Goal: Transaction & Acquisition: Purchase product/service

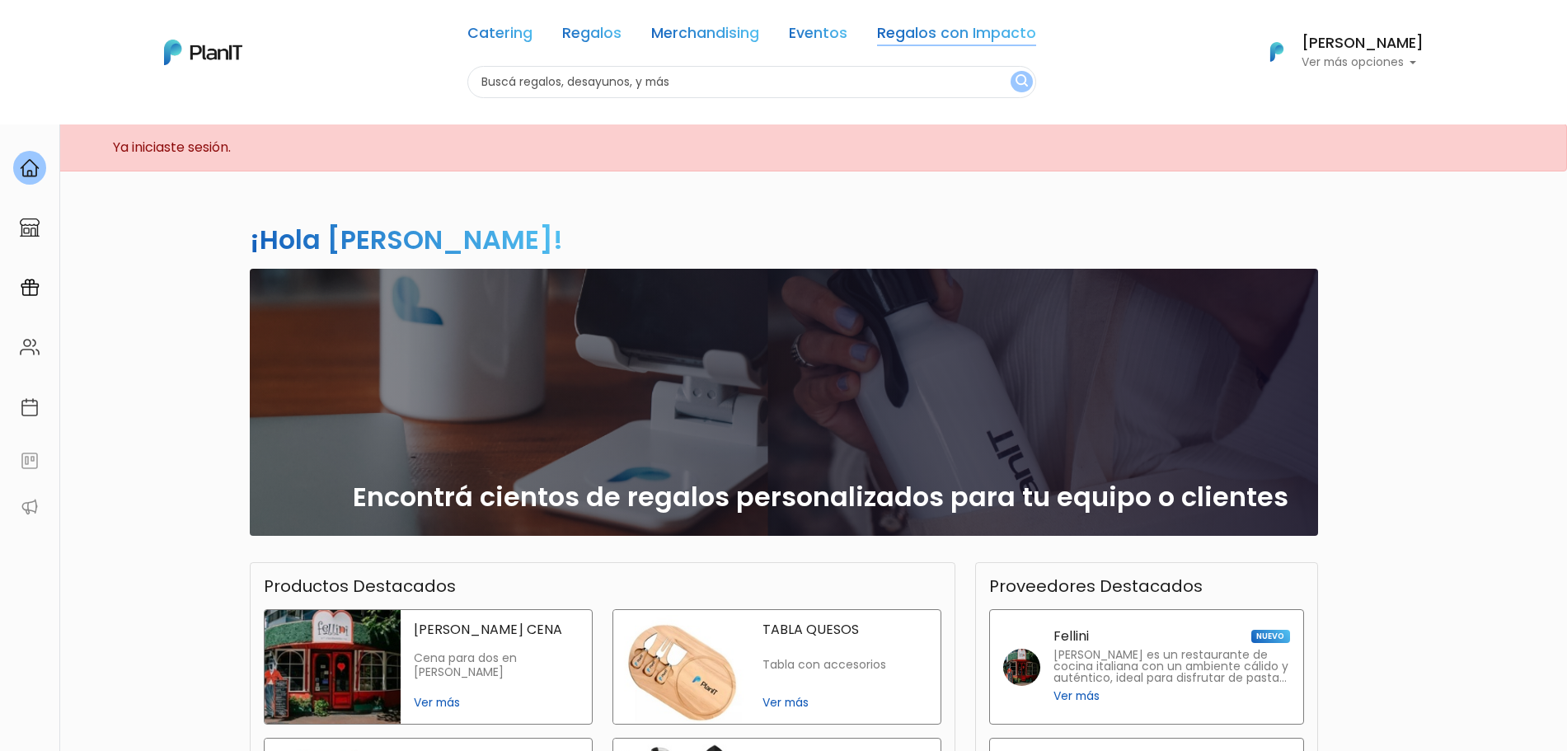
click at [951, 43] on link "Regalos con Impacto" at bounding box center [956, 36] width 159 height 20
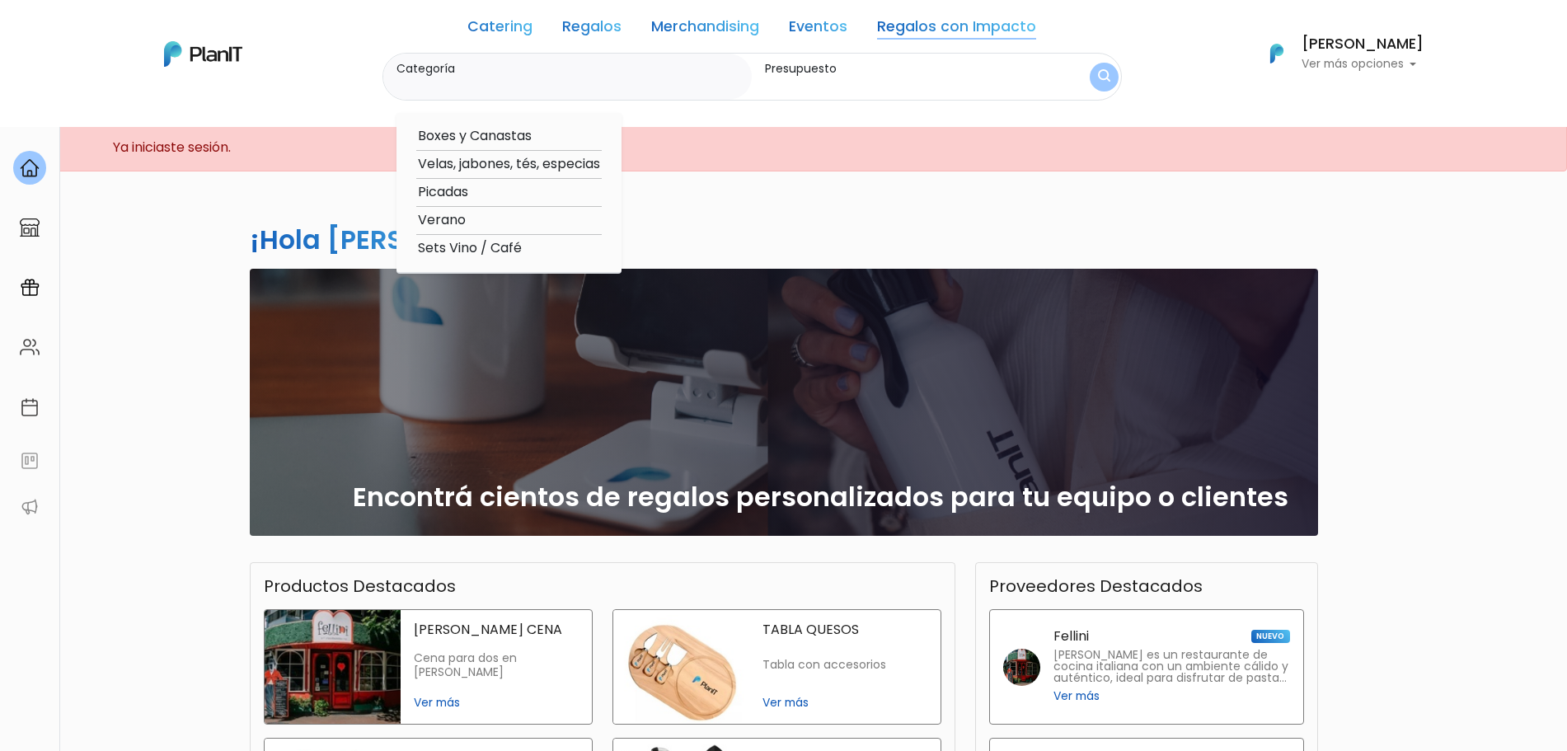
click at [823, 24] on link "Eventos" at bounding box center [818, 30] width 59 height 20
click at [513, 162] on option "Cabinas, música, glitter, otros" at bounding box center [513, 164] width 194 height 21
type input "Cabinas, música, glitter, otros"
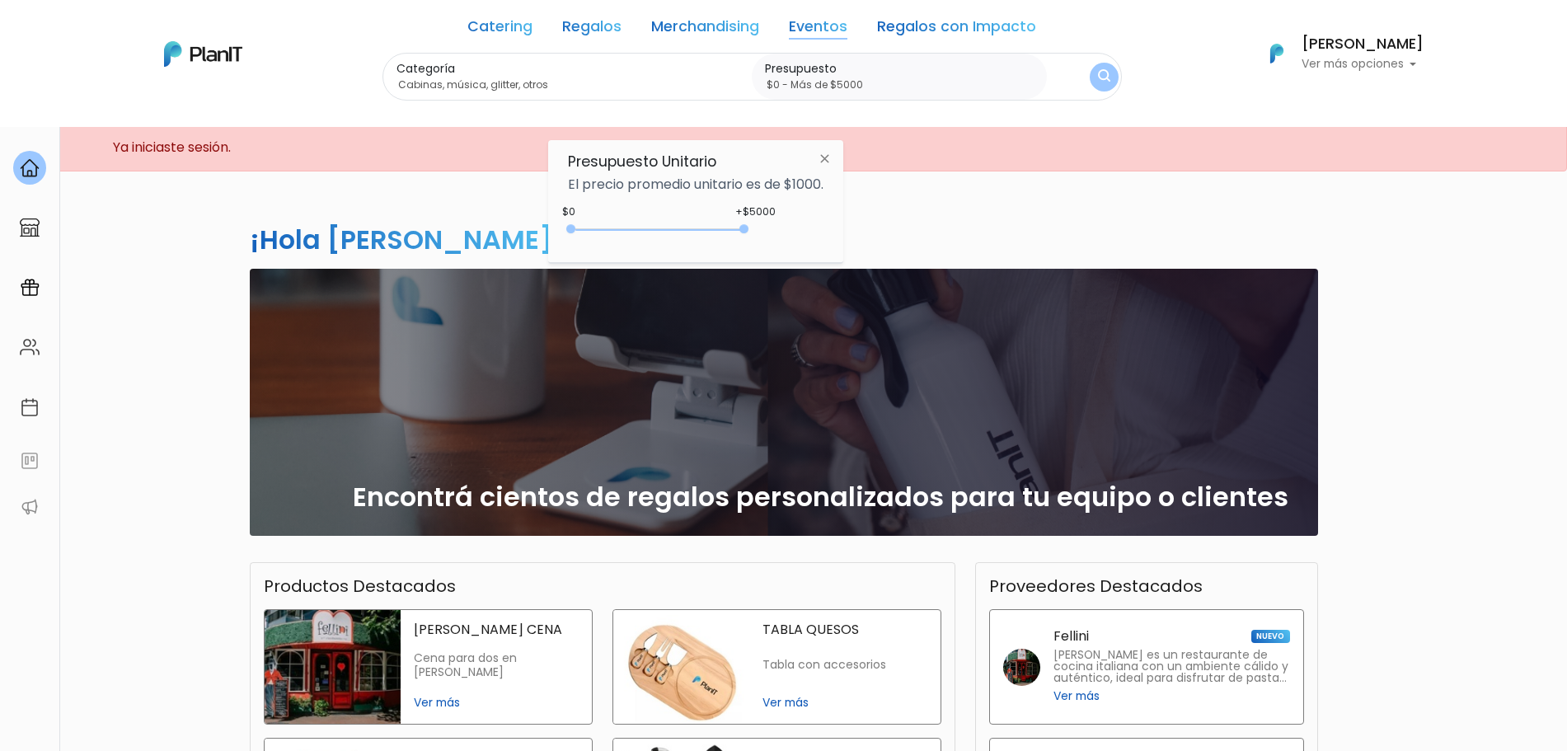
type input "$0 - Más de $5000"
drag, startPoint x: 610, startPoint y: 226, endPoint x: 880, endPoint y: 176, distance: 274.8
click at [794, 239] on div "+$5000 $0 0 : 5000 0 5000 0,5000" at bounding box center [695, 232] width 255 height 33
click at [1115, 71] on button "submit" at bounding box center [1104, 77] width 29 height 29
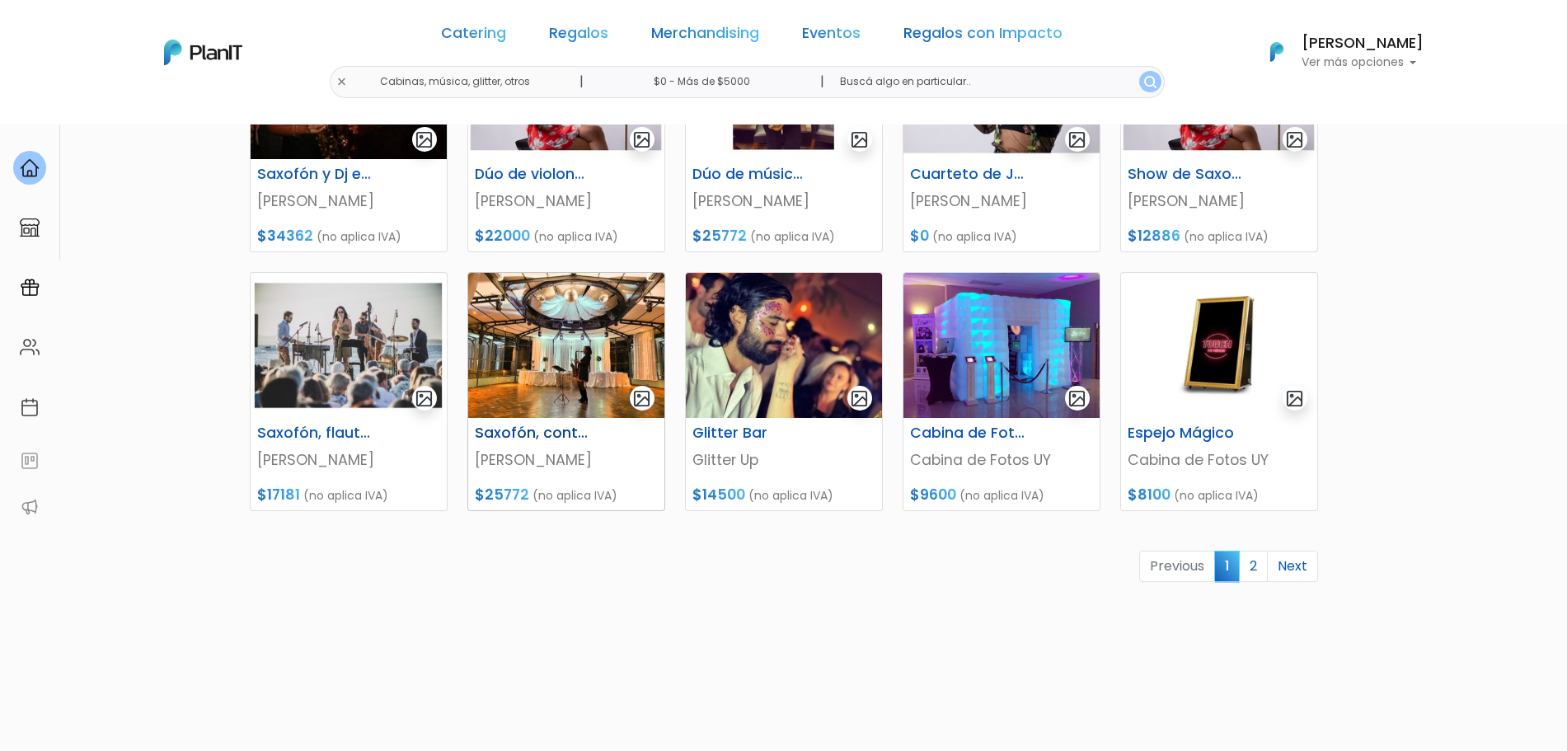
scroll to position [691, 0]
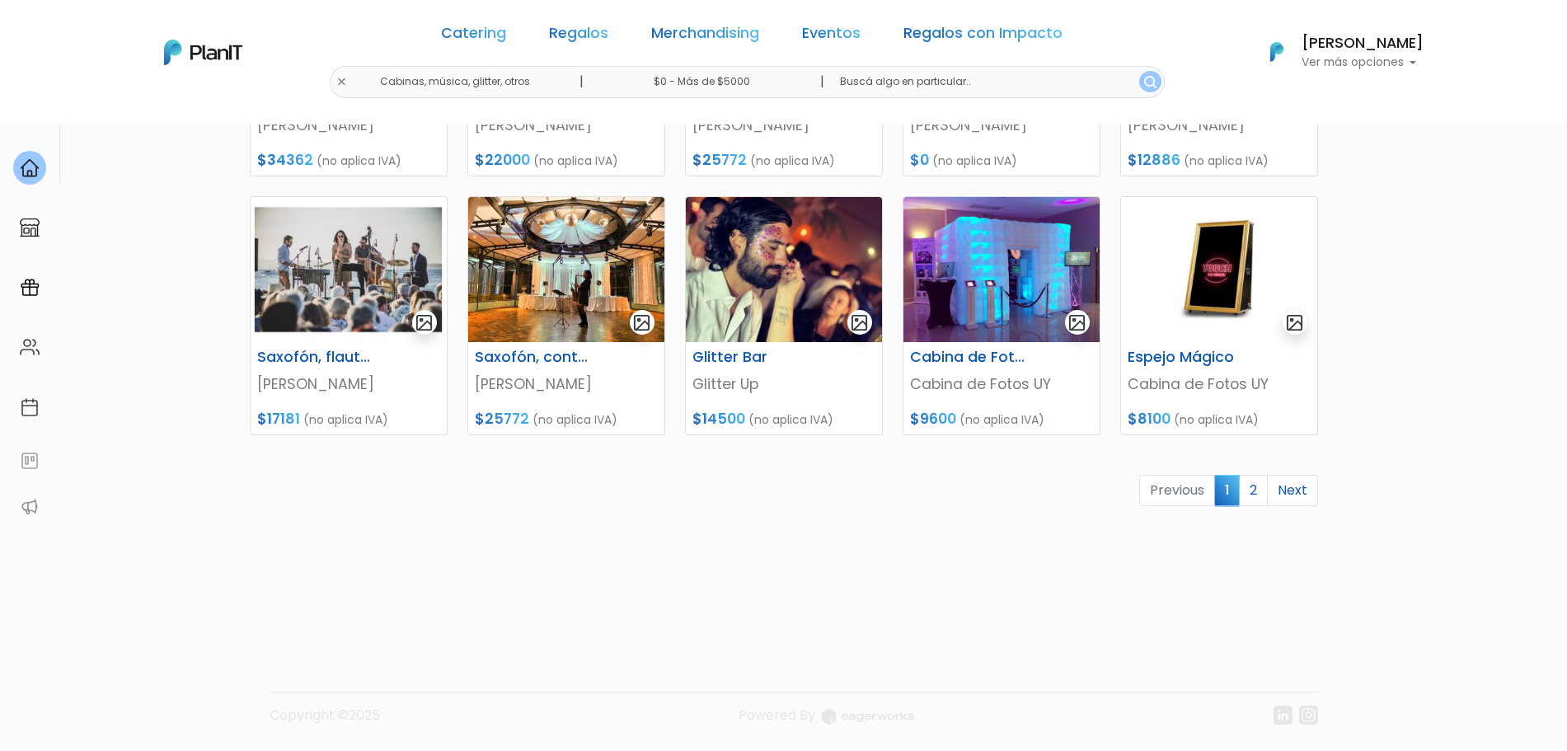
click at [1261, 499] on link "2" at bounding box center [1253, 490] width 29 height 31
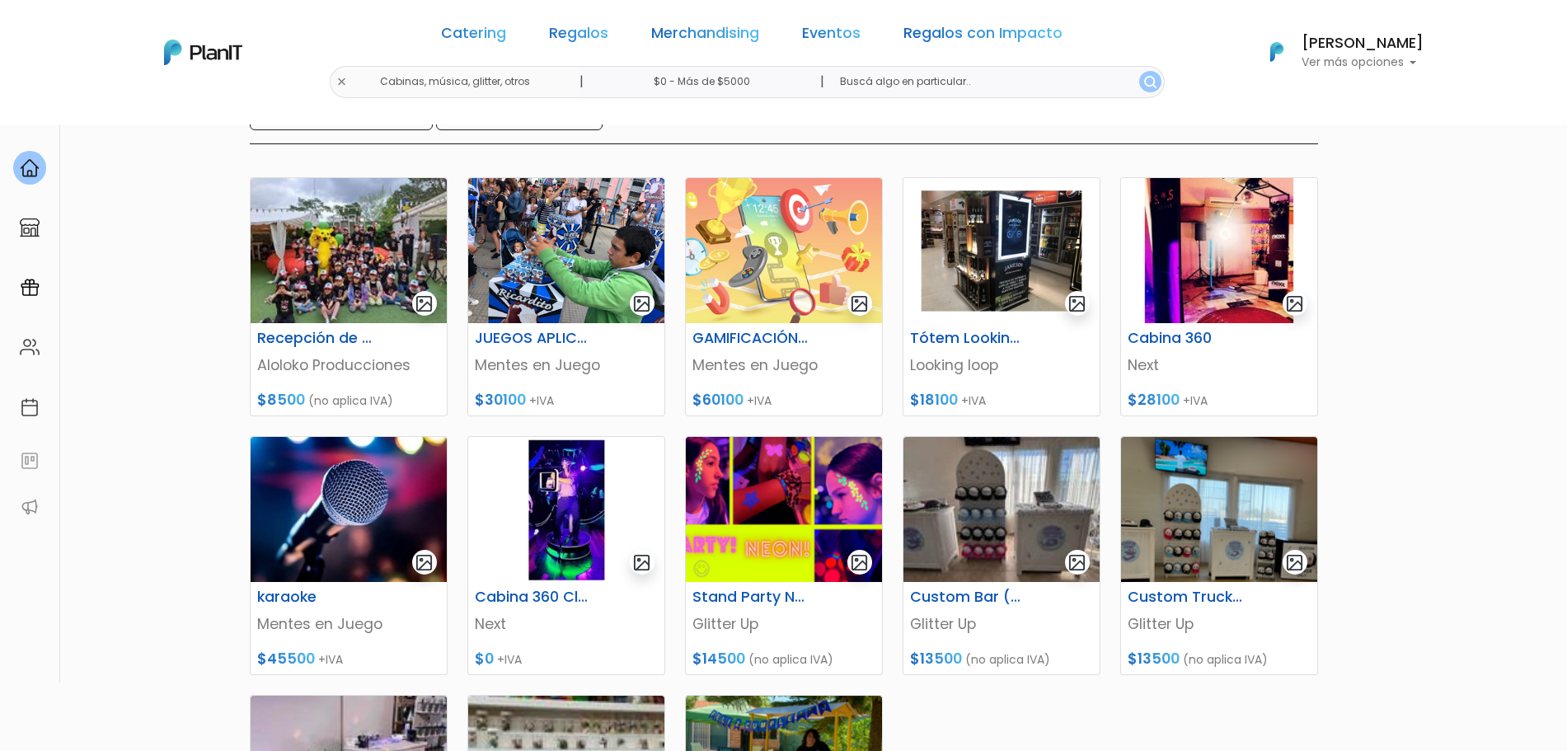
scroll to position [206, 0]
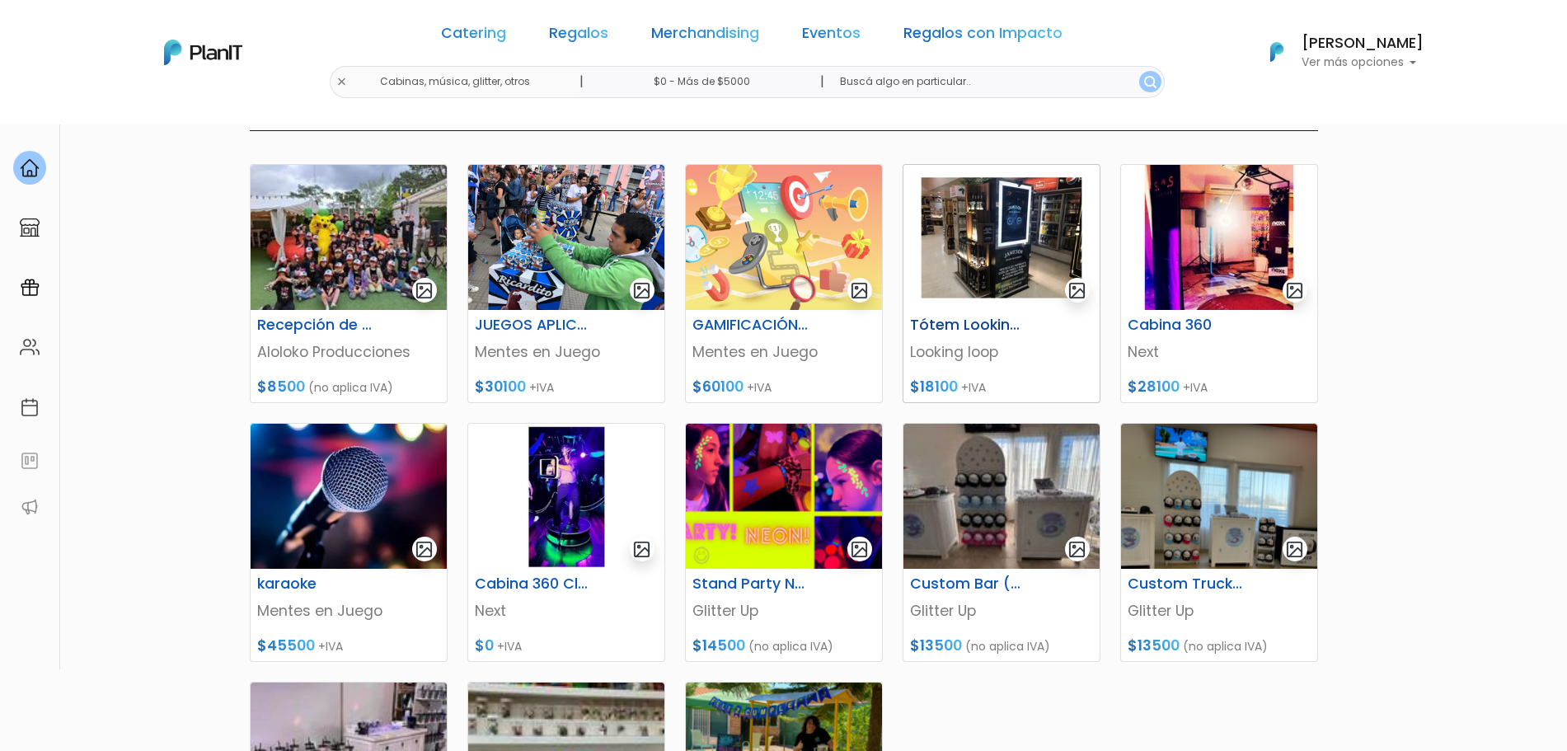
click at [1001, 326] on h6 "Tótem Looking loop" at bounding box center [967, 324] width 135 height 17
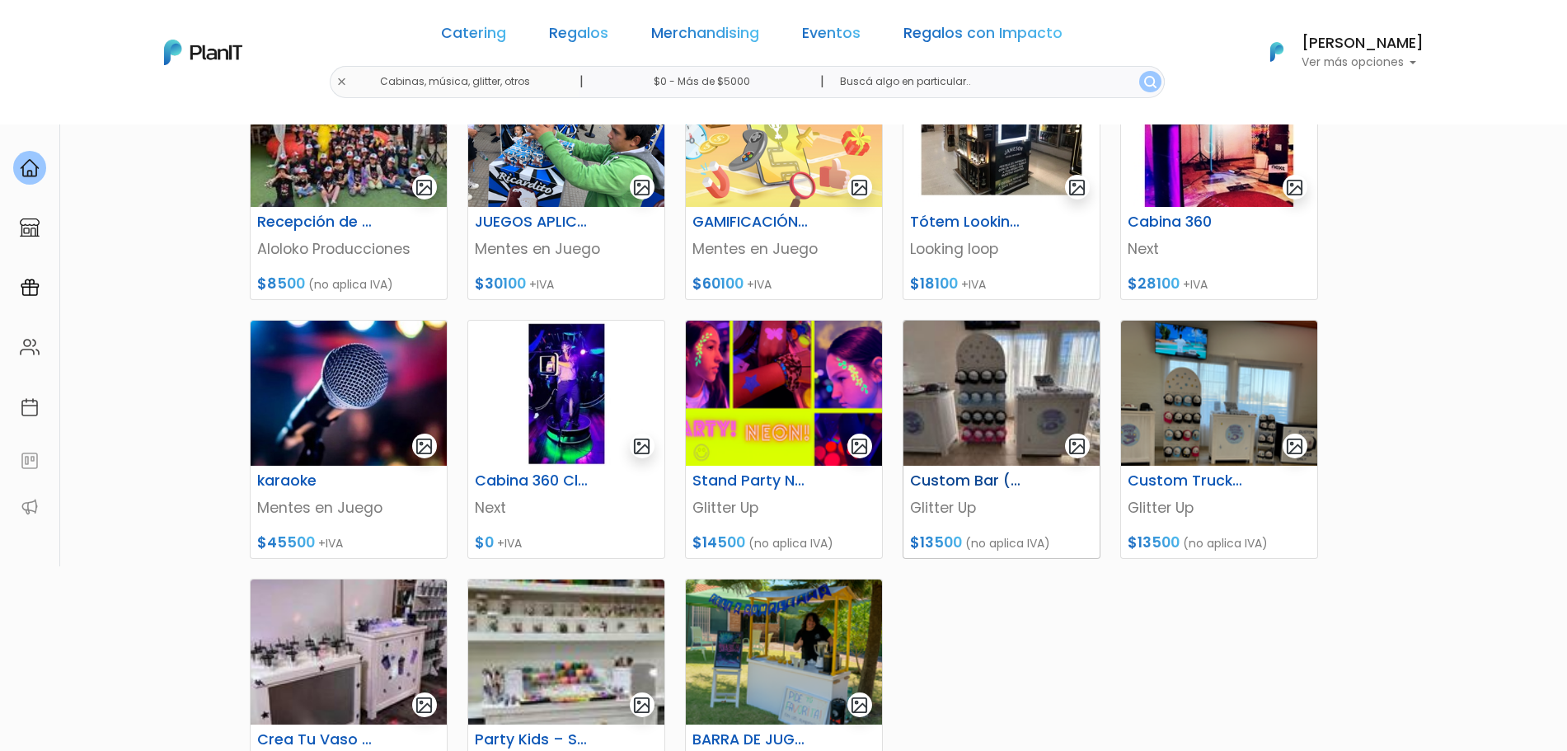
click at [1039, 414] on img at bounding box center [1001, 393] width 196 height 145
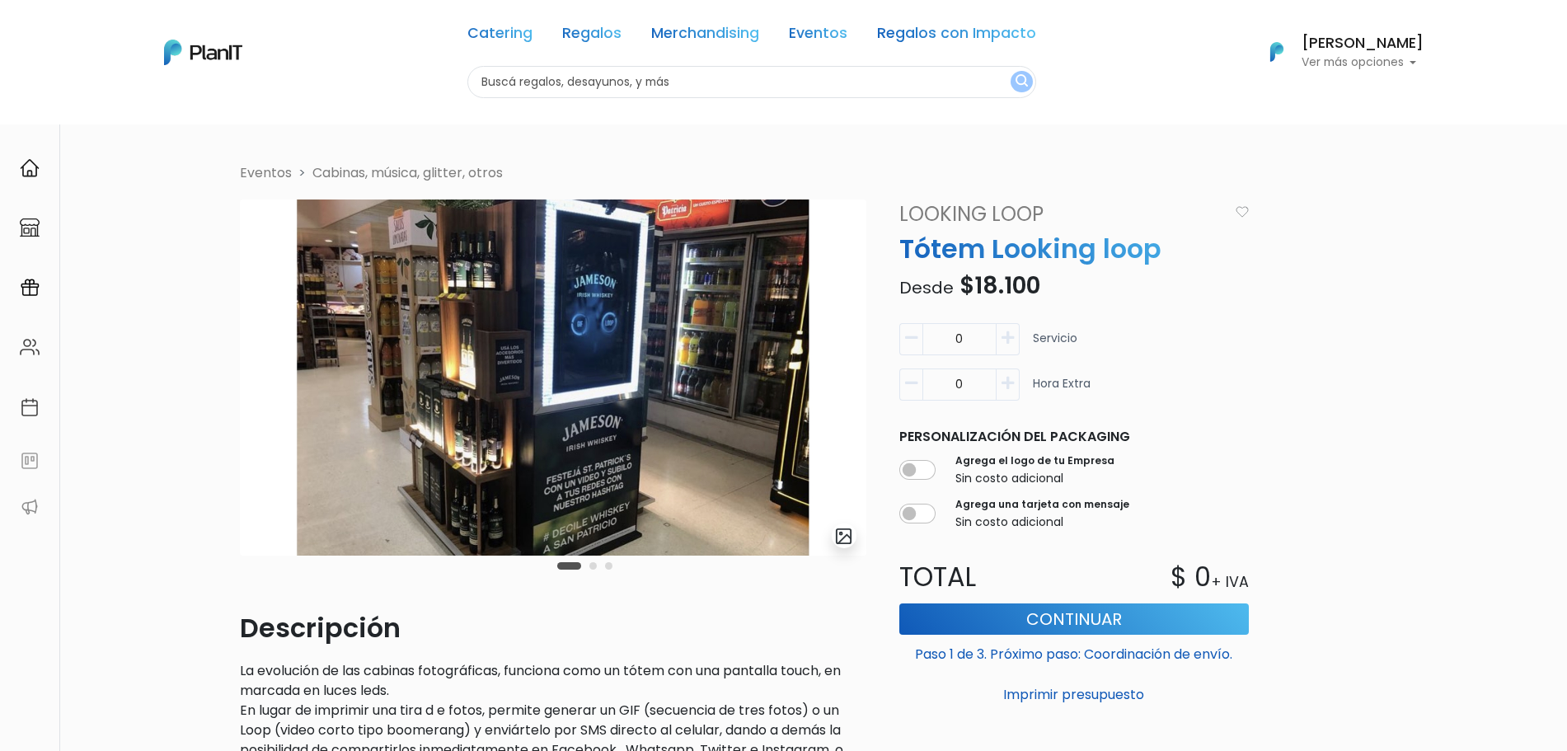
click at [592, 569] on button "Carousel Page 2" at bounding box center [592, 565] width 7 height 7
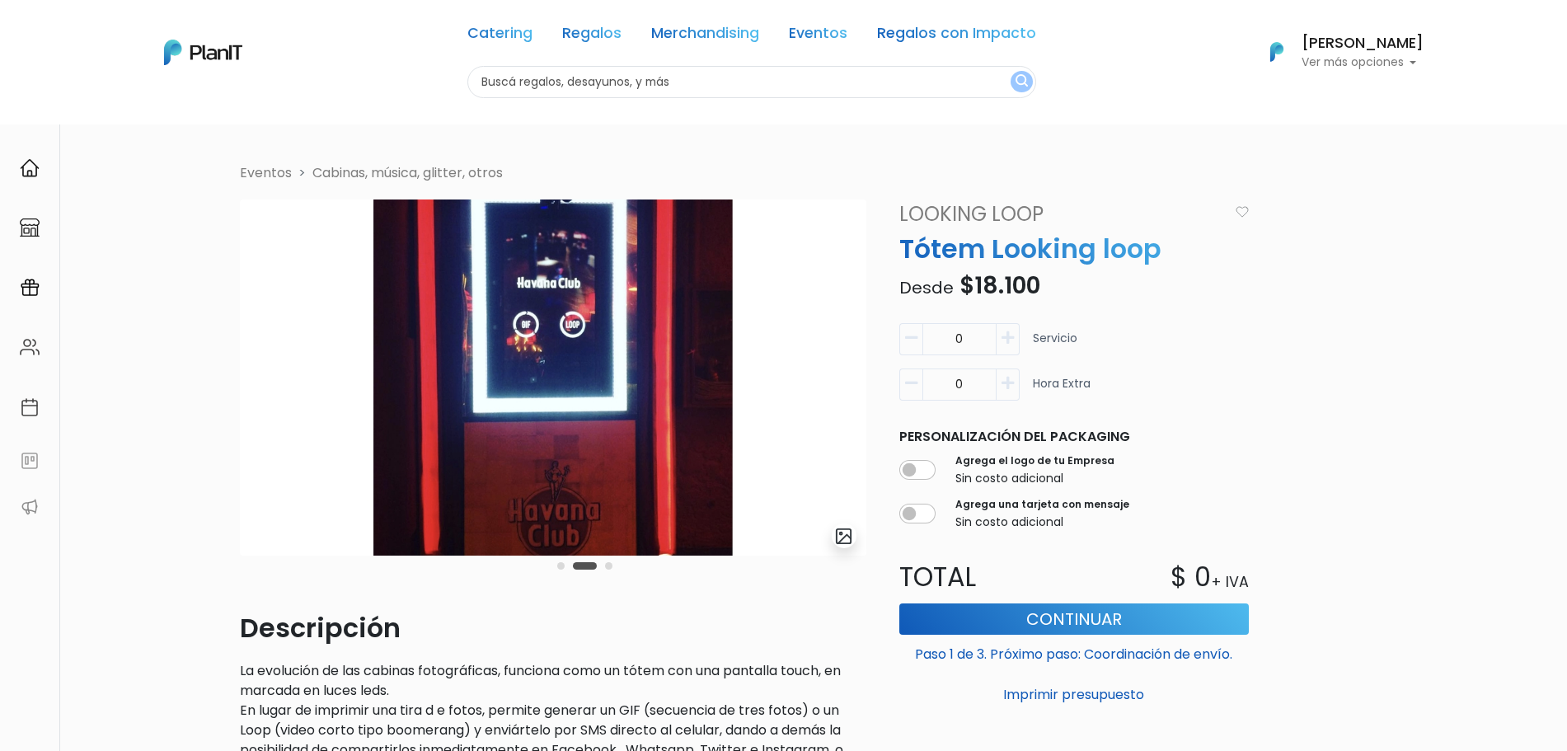
click at [615, 567] on div "Carousel Pagination" at bounding box center [584, 565] width 63 height 20
click at [613, 567] on div "Carousel Pagination" at bounding box center [584, 565] width 63 height 20
click at [607, 565] on button "Carousel Page 3" at bounding box center [608, 565] width 7 height 7
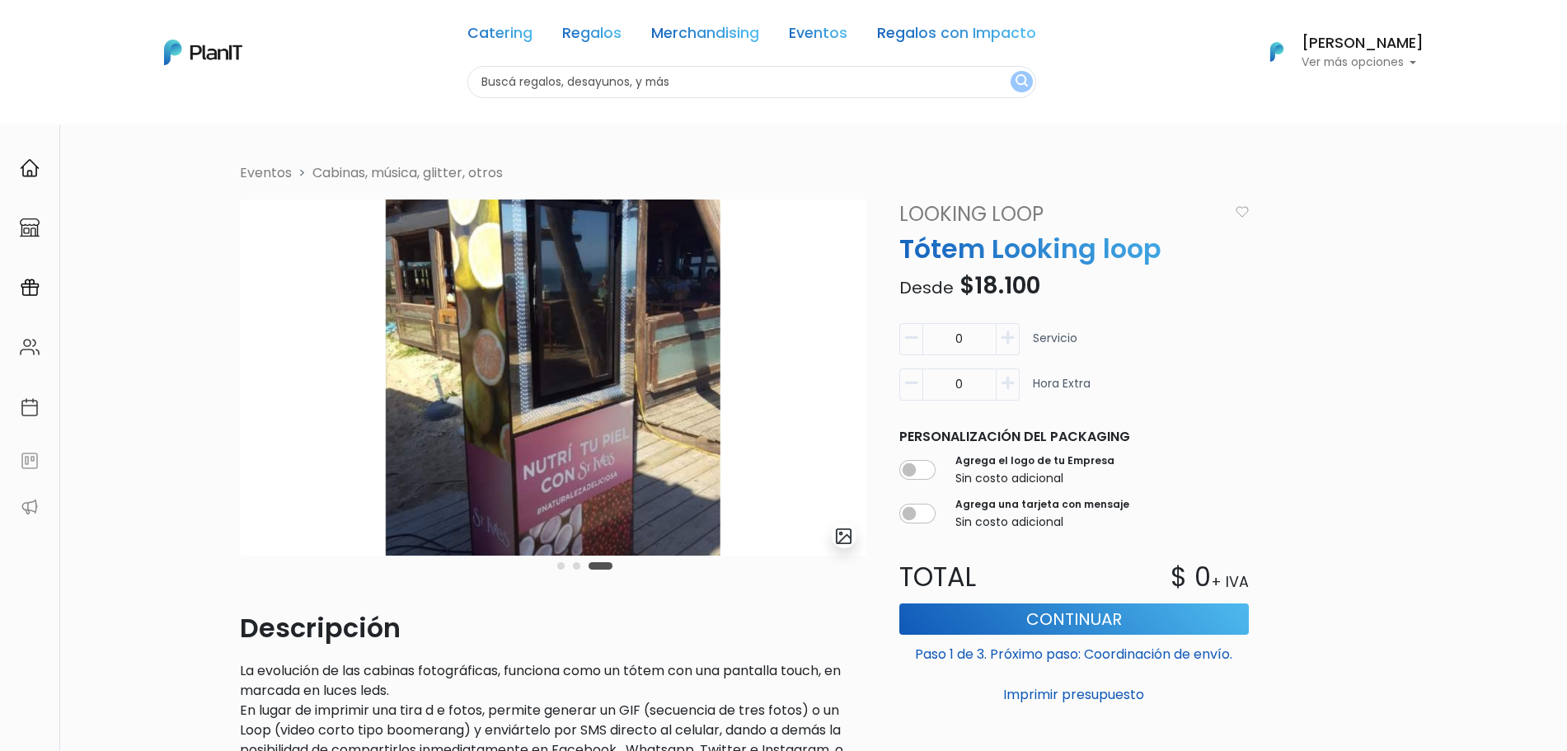
click at [557, 565] on button "Carousel Page 1" at bounding box center [560, 565] width 7 height 7
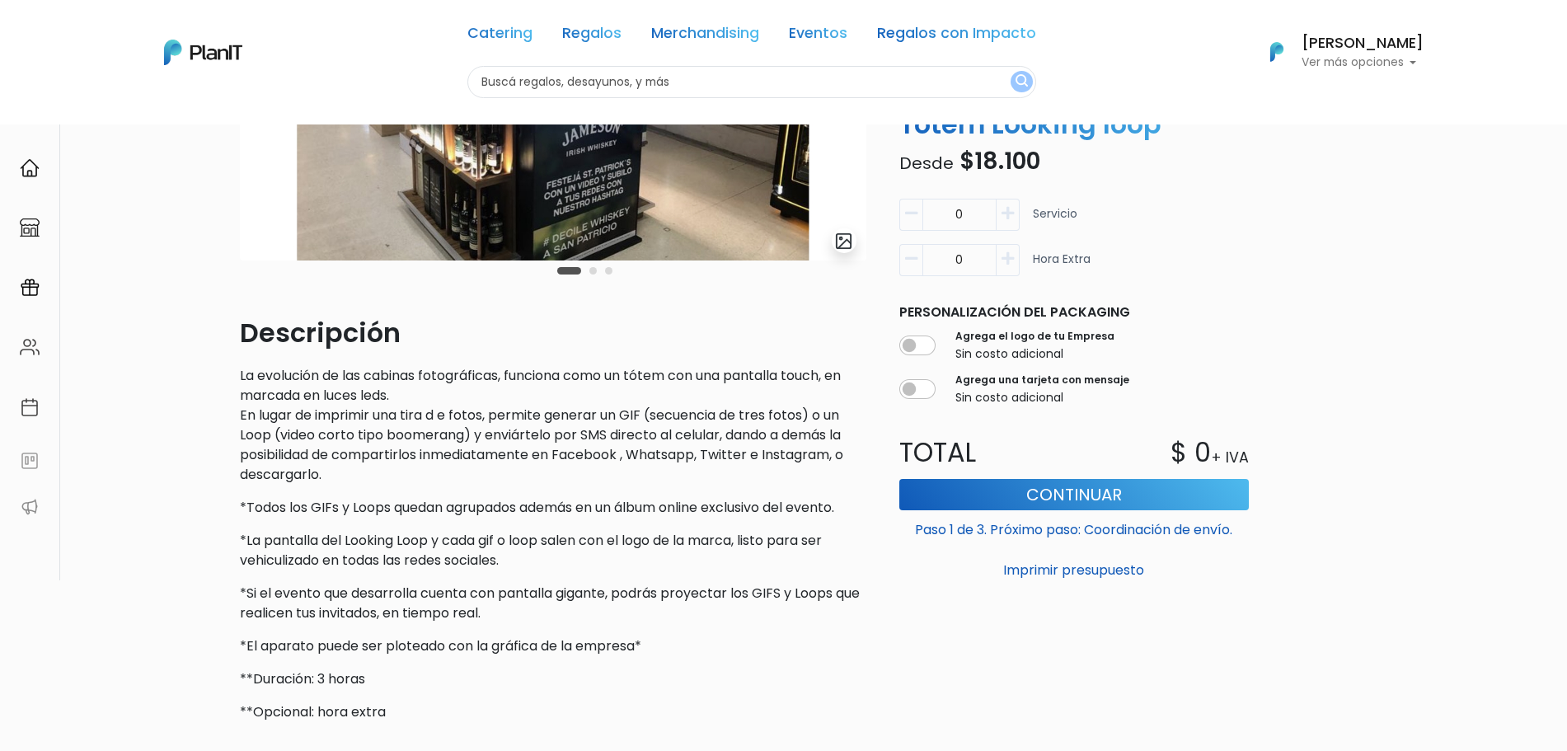
scroll to position [309, 0]
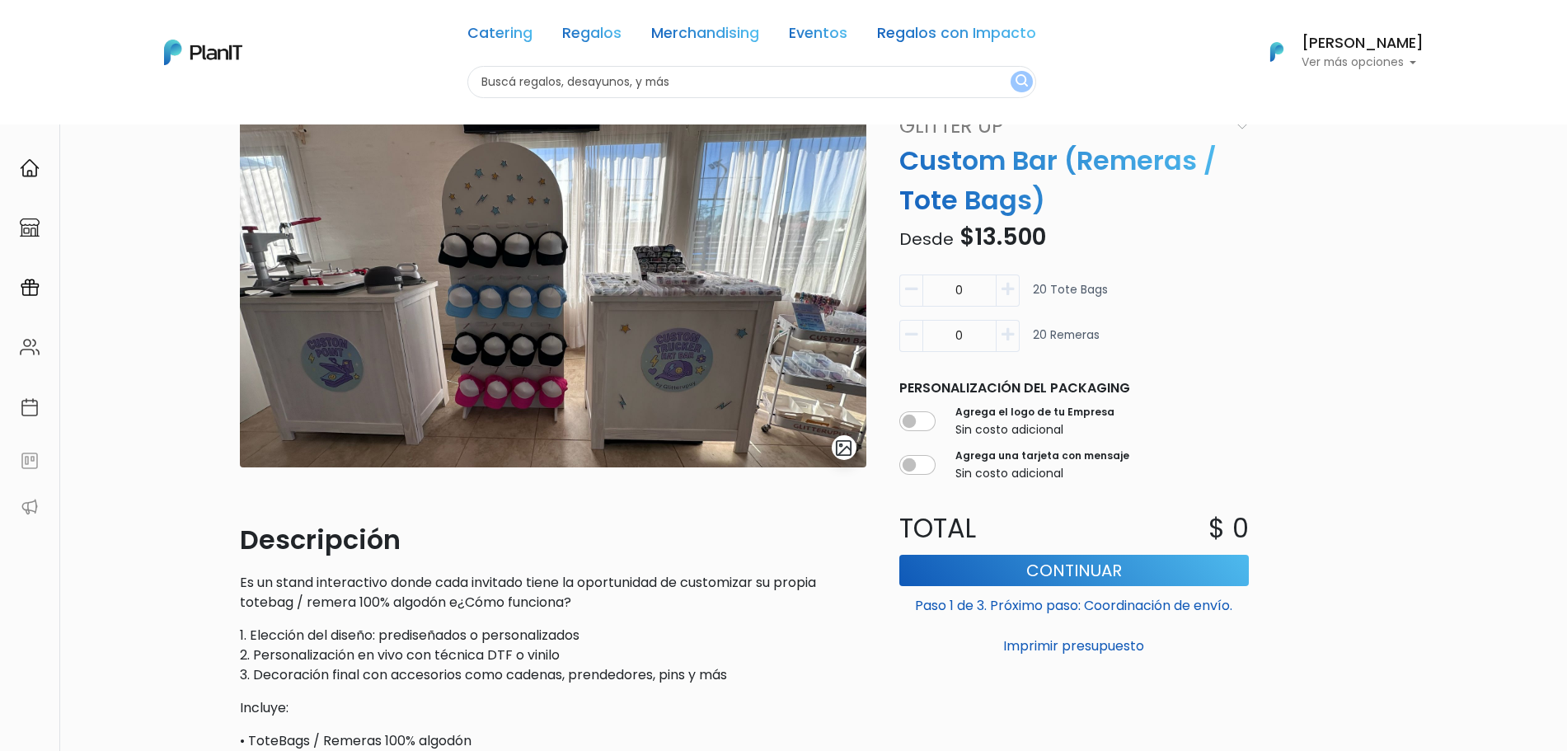
scroll to position [103, 0]
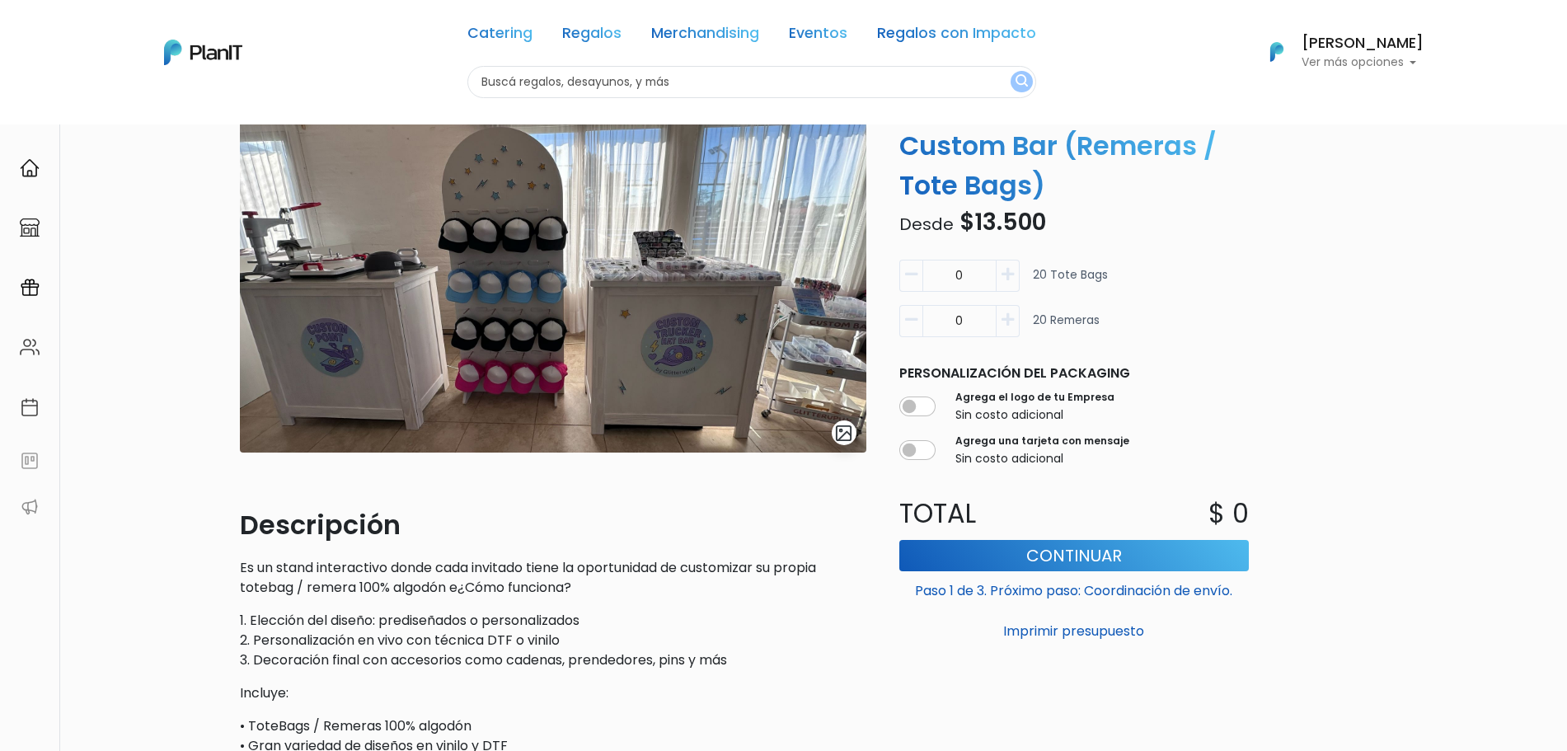
click at [1327, 214] on div "Eventos Cabinas, música, glitter, otros slide 1 of 1 Descripción Es un stand in…" at bounding box center [784, 523] width 1108 height 926
click at [1284, 354] on div "Eventos Cabinas, música, glitter, otros slide 1 of 1 Descripción Es un stand in…" at bounding box center [784, 523] width 1108 height 926
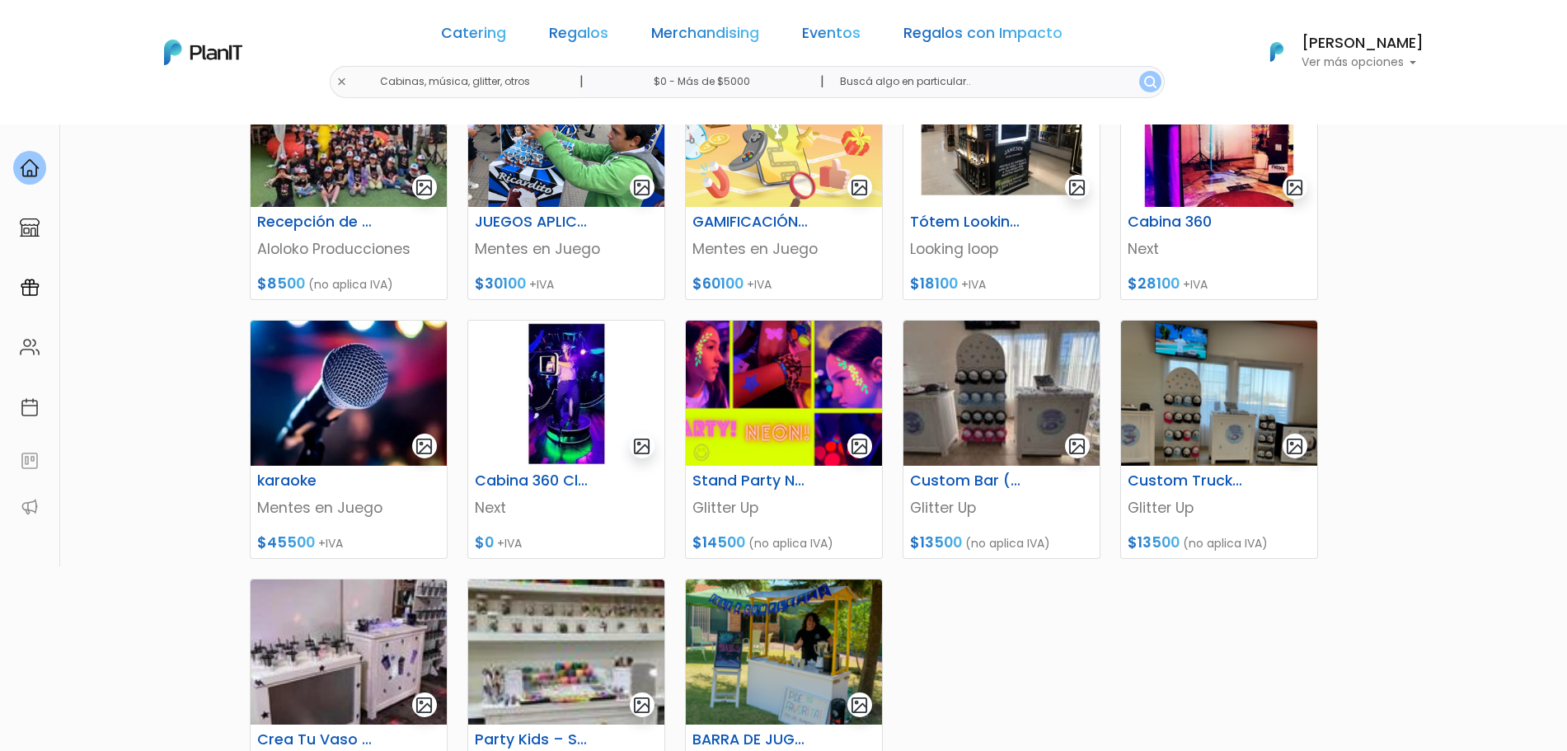
scroll to position [412, 0]
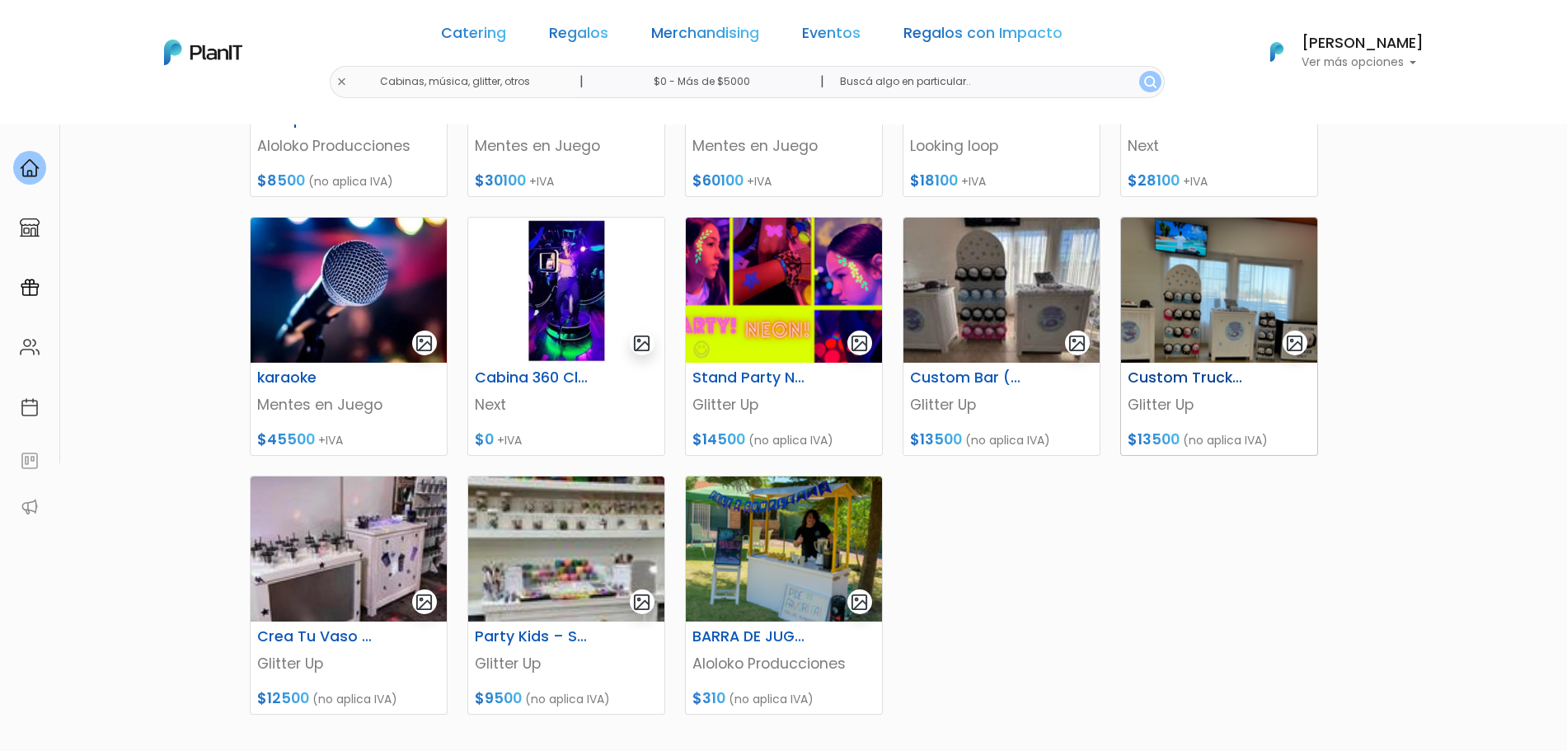
click at [1155, 375] on h6 "Custom Trucker Hat Bar" at bounding box center [1185, 377] width 135 height 17
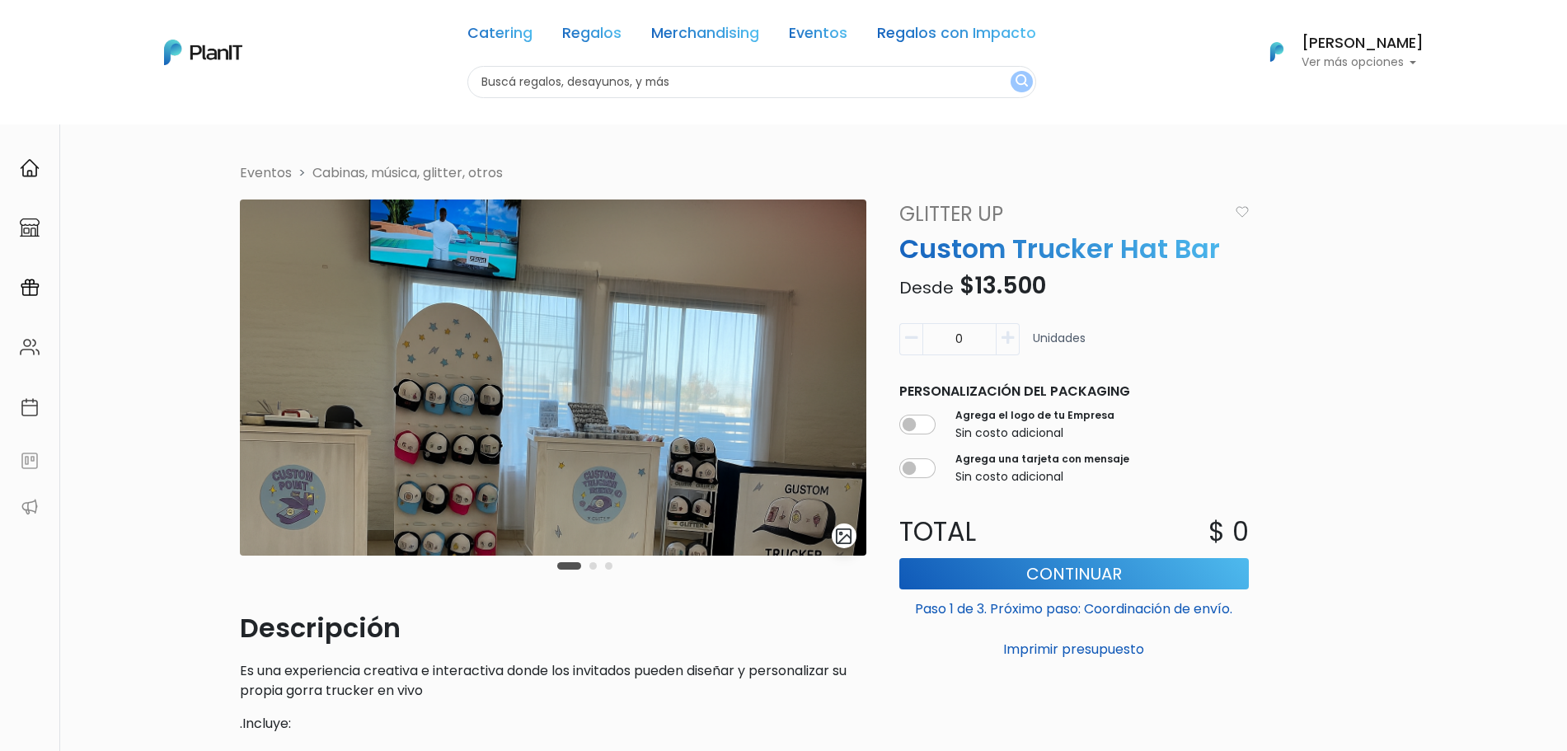
click at [1014, 345] on button "button" at bounding box center [1007, 339] width 23 height 32
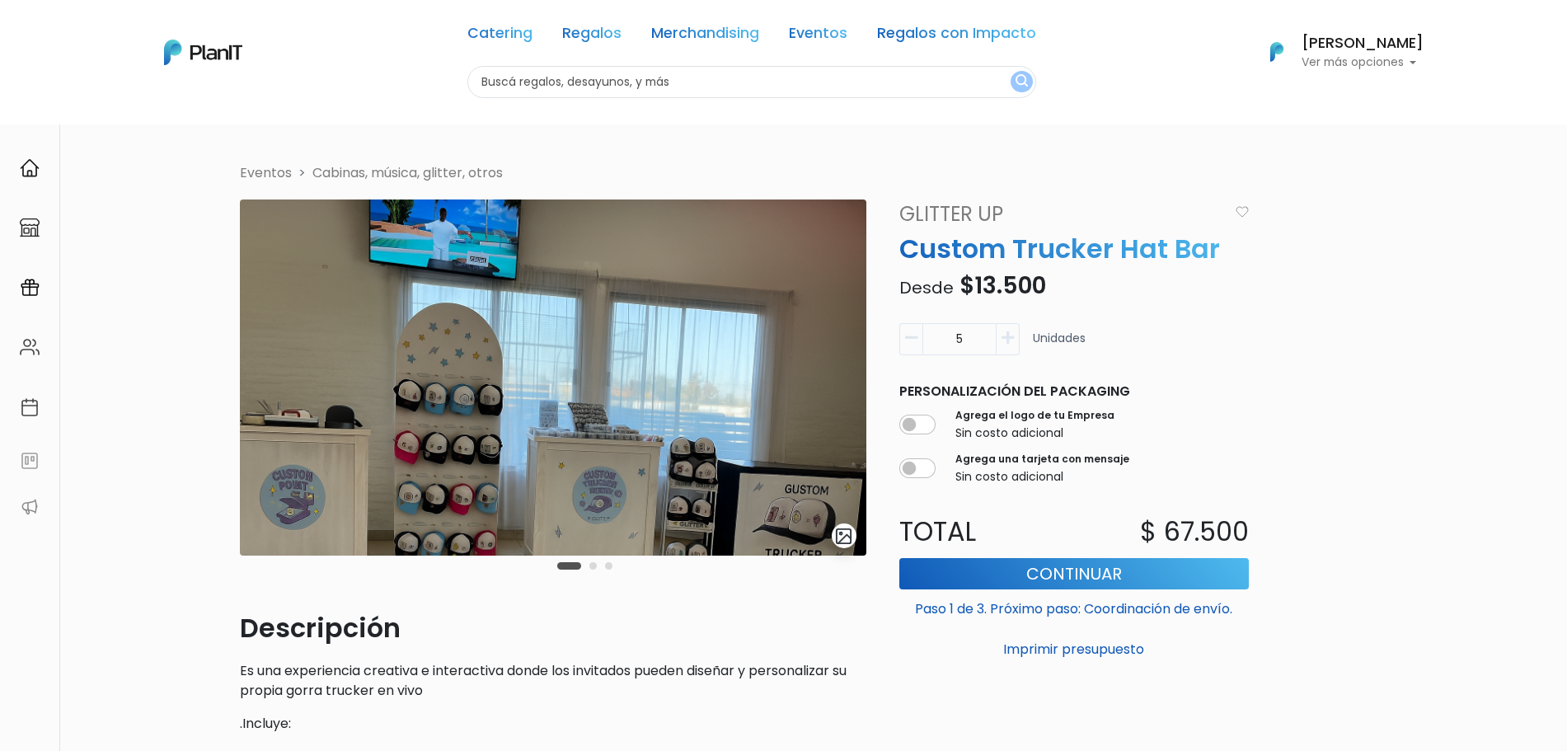
click at [1014, 345] on button "button" at bounding box center [1007, 339] width 23 height 32
click at [900, 341] on button "button" at bounding box center [910, 339] width 23 height 32
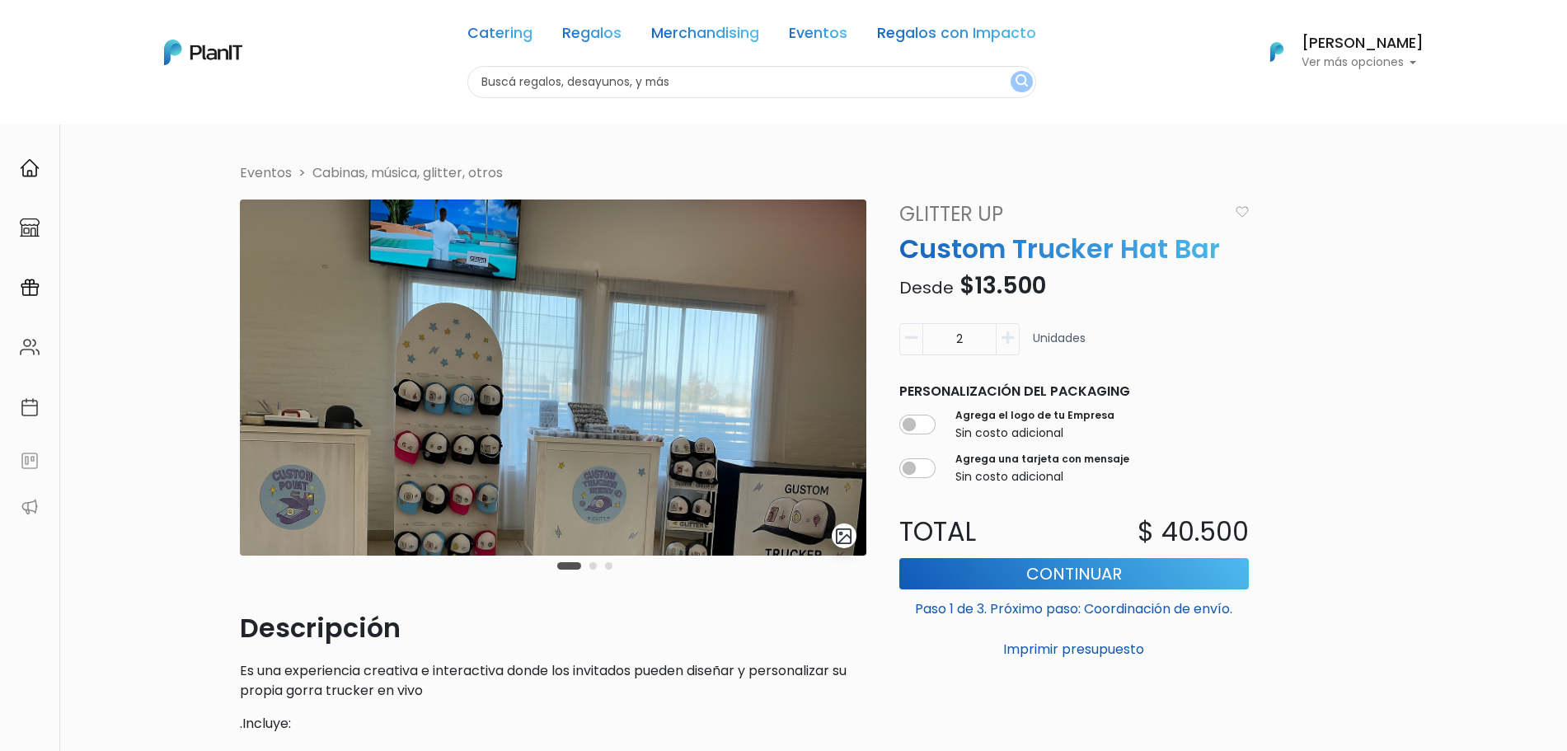
click at [900, 341] on button "button" at bounding box center [910, 339] width 23 height 32
type input "1"
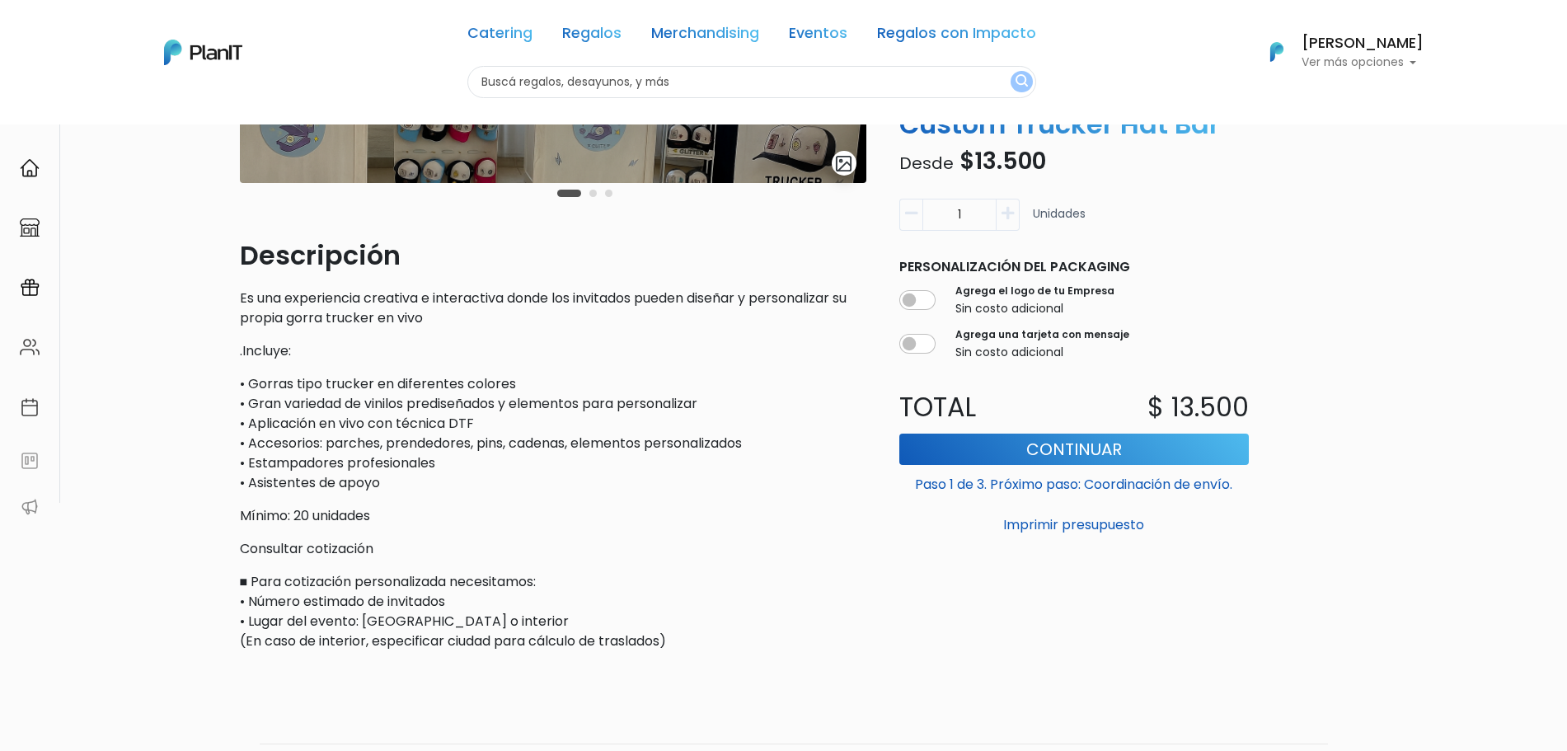
scroll to position [360, 0]
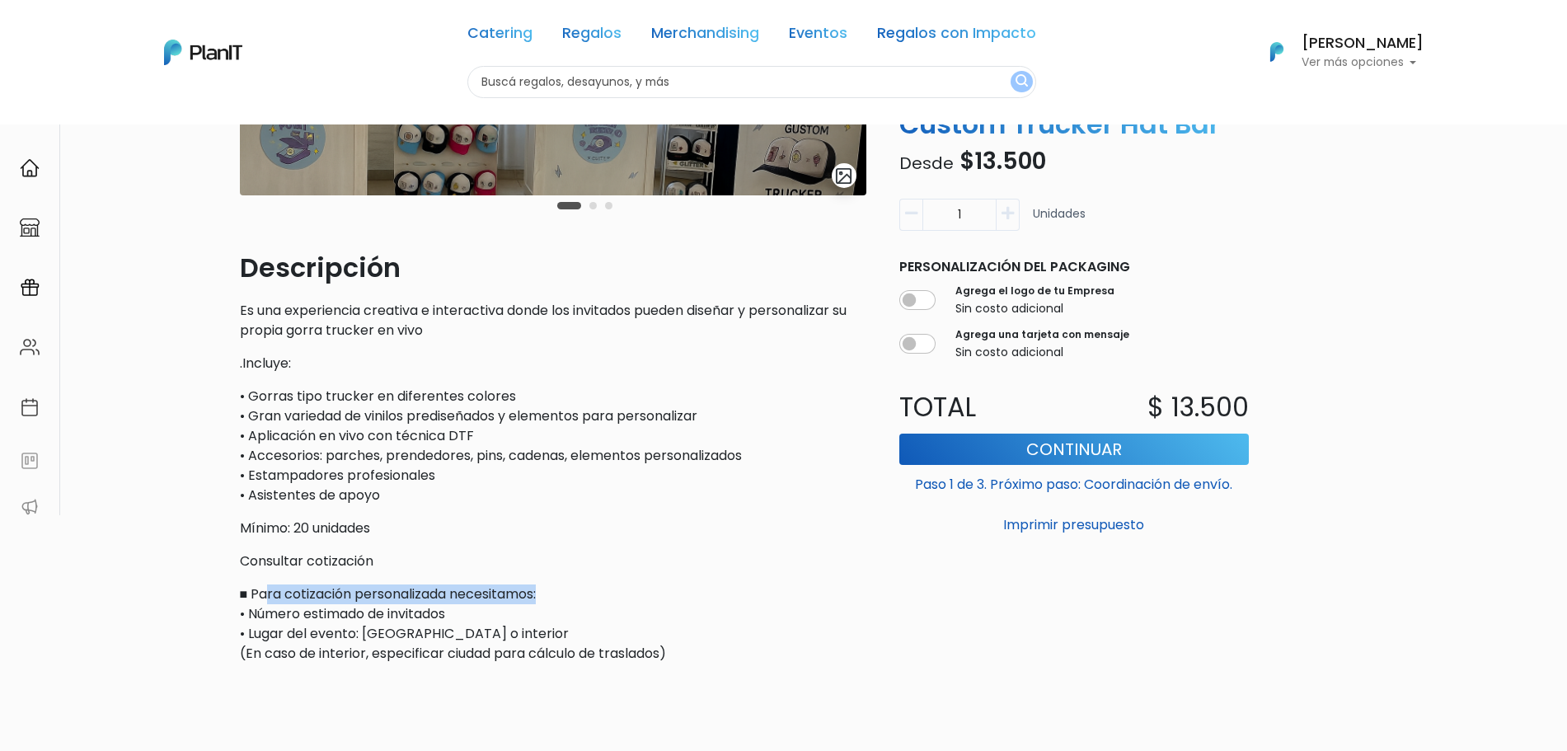
drag, startPoint x: 268, startPoint y: 590, endPoint x: 665, endPoint y: 598, distance: 397.3
click at [665, 598] on p "■ Para cotización personalizada necesitamos: • Número estimado de invitados • L…" at bounding box center [553, 623] width 626 height 79
click at [666, 598] on p "■ Para cotización personalizada necesitamos: • Número estimado de invitados • L…" at bounding box center [553, 623] width 626 height 79
click at [506, 627] on p "■ Para cotización personalizada necesitamos: • Número estimado de invitados • L…" at bounding box center [553, 623] width 626 height 79
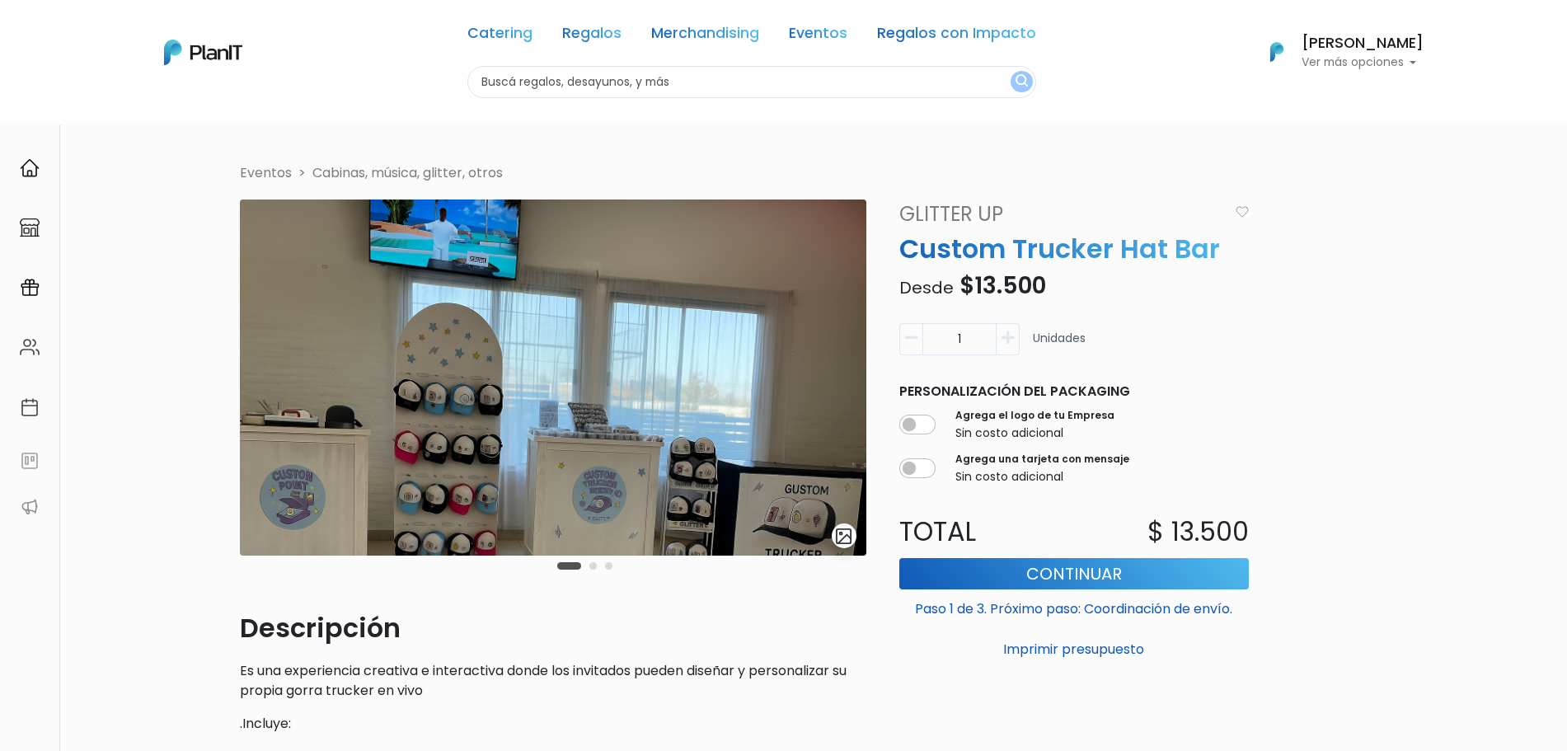
click at [588, 562] on div "Carousel Pagination" at bounding box center [584, 565] width 63 height 20
click at [594, 566] on button "Carousel Page 2" at bounding box center [592, 565] width 7 height 7
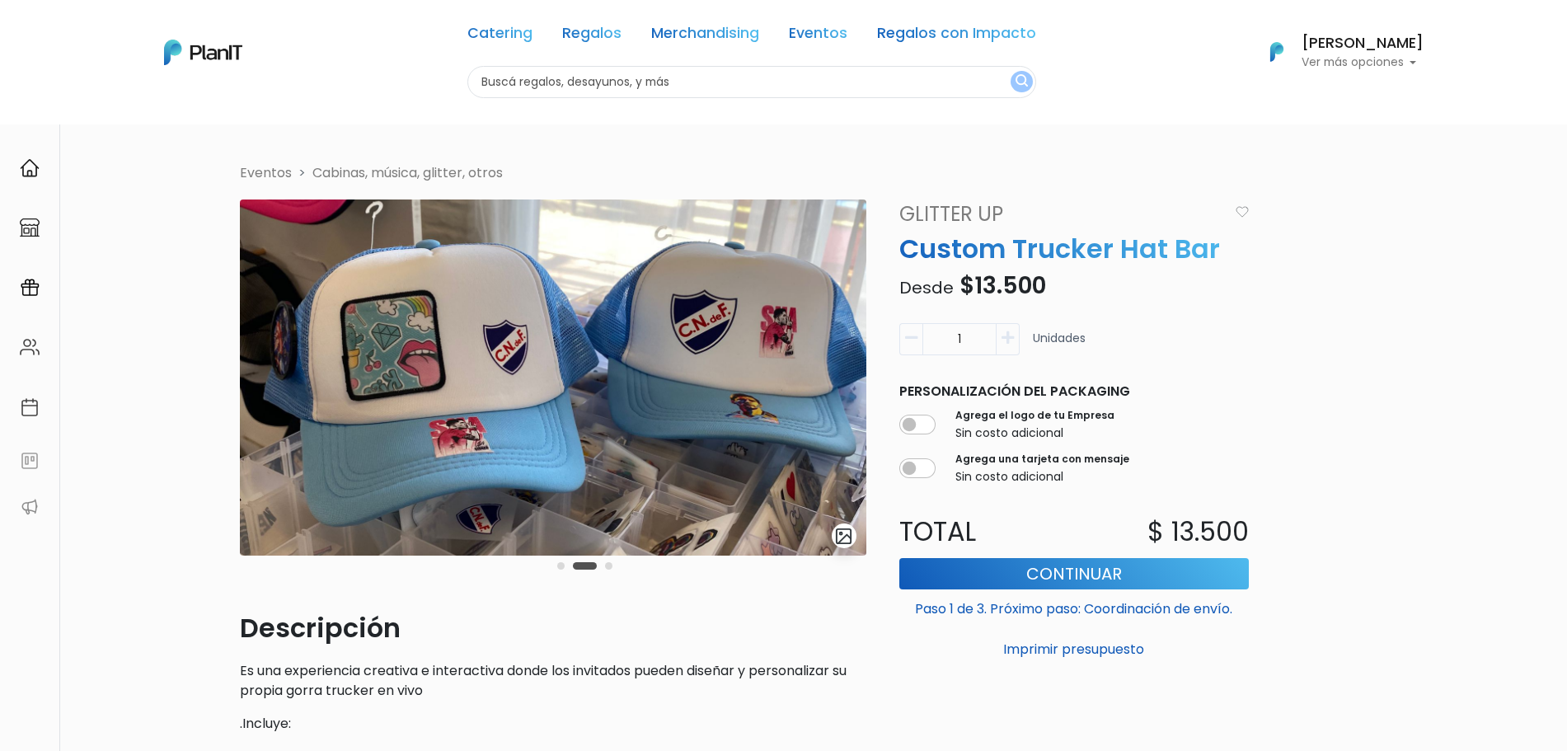
click at [618, 566] on div "slide 3 of 3" at bounding box center [553, 403] width 626 height 409
click at [607, 565] on button "Carousel Page 3" at bounding box center [608, 565] width 7 height 7
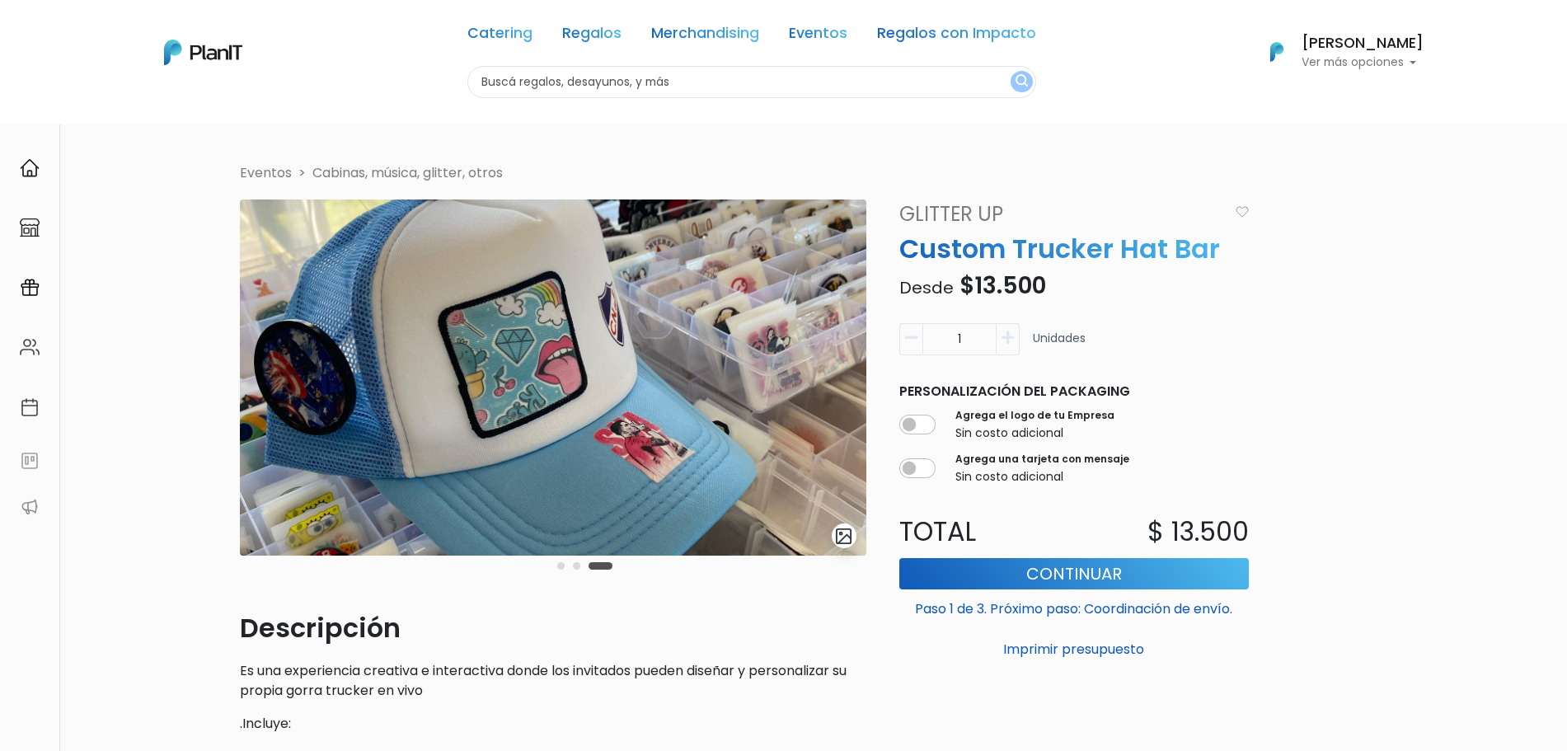
click at [578, 567] on button "Carousel Page 2" at bounding box center [576, 565] width 7 height 7
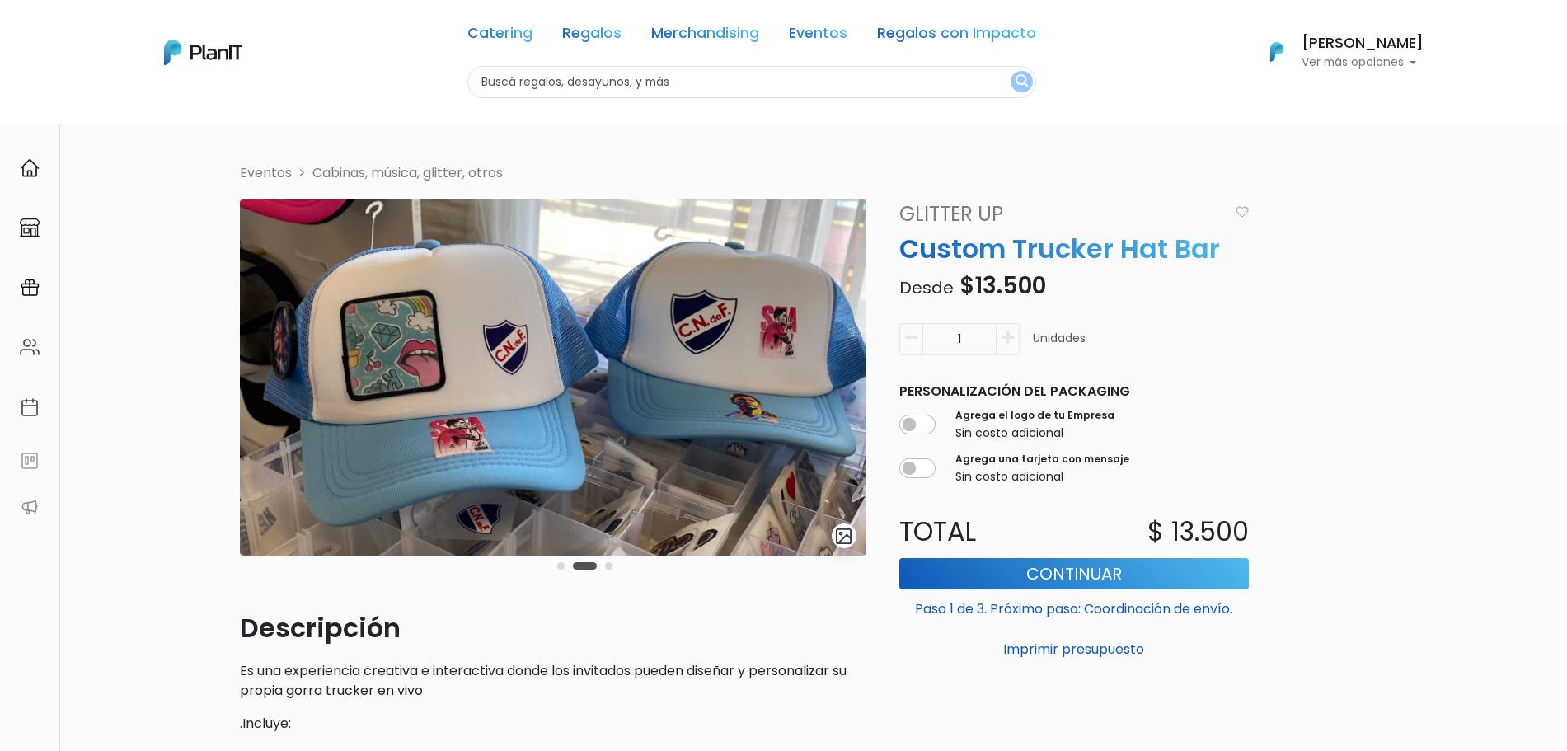
click at [555, 567] on div "Carousel Pagination" at bounding box center [584, 565] width 63 height 20
